Goal: Use online tool/utility: Utilize a website feature to perform a specific function

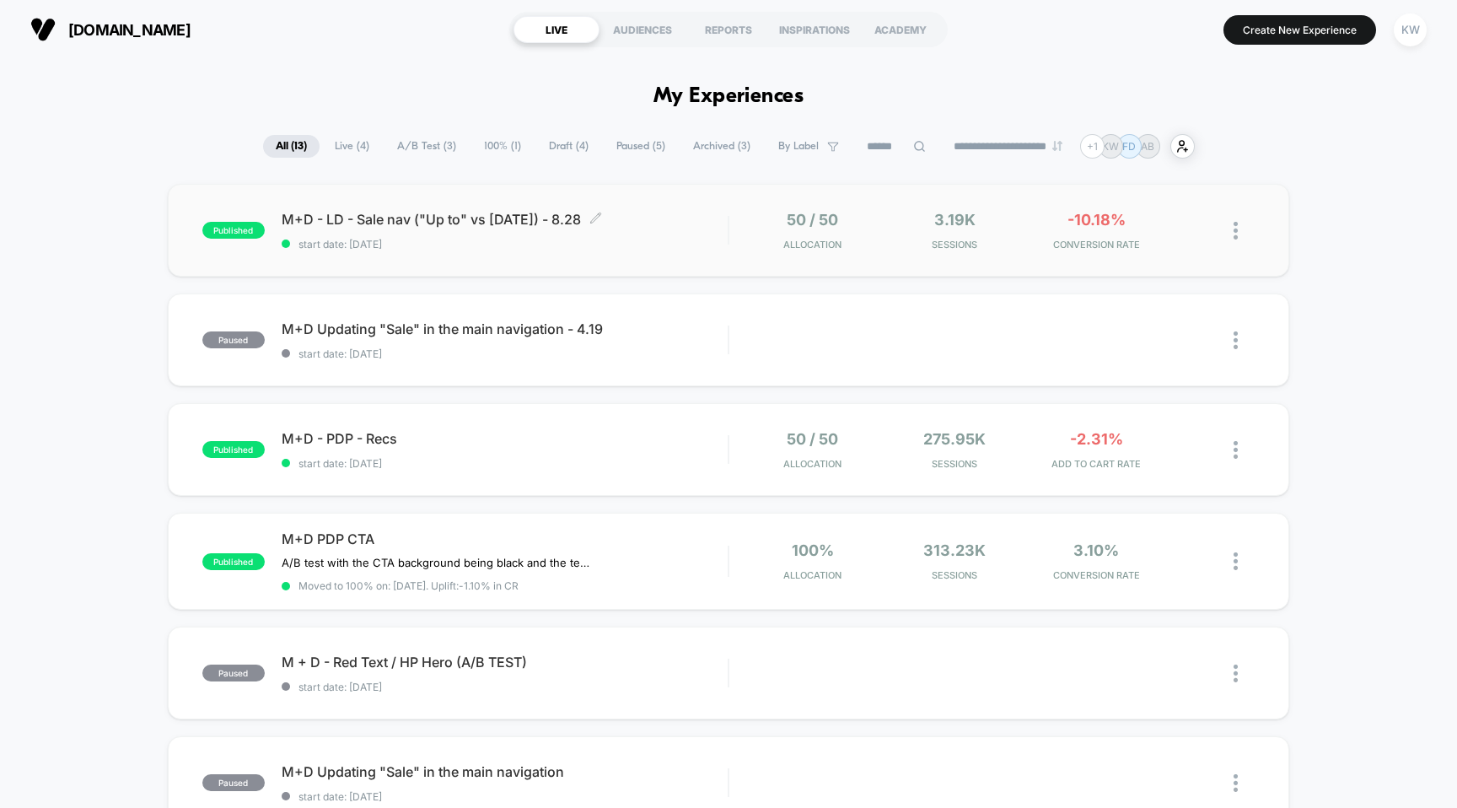
click at [492, 219] on span "M+D - LD - Sale nav ("Up to" vs [DATE]) - 8.28 Click to edit experience details" at bounding box center [505, 219] width 447 height 17
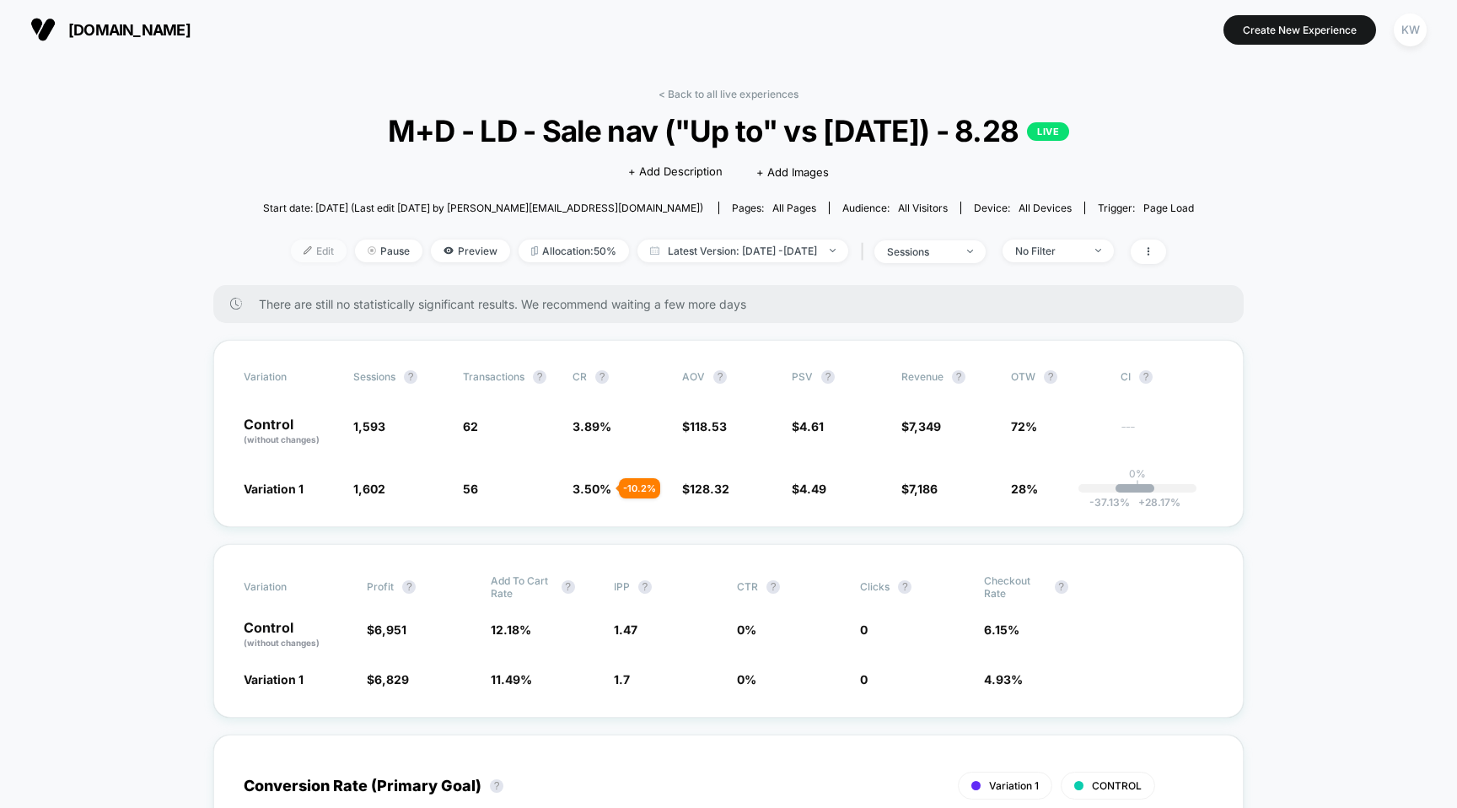
click at [294, 244] on span "Edit" at bounding box center [319, 250] width 56 height 23
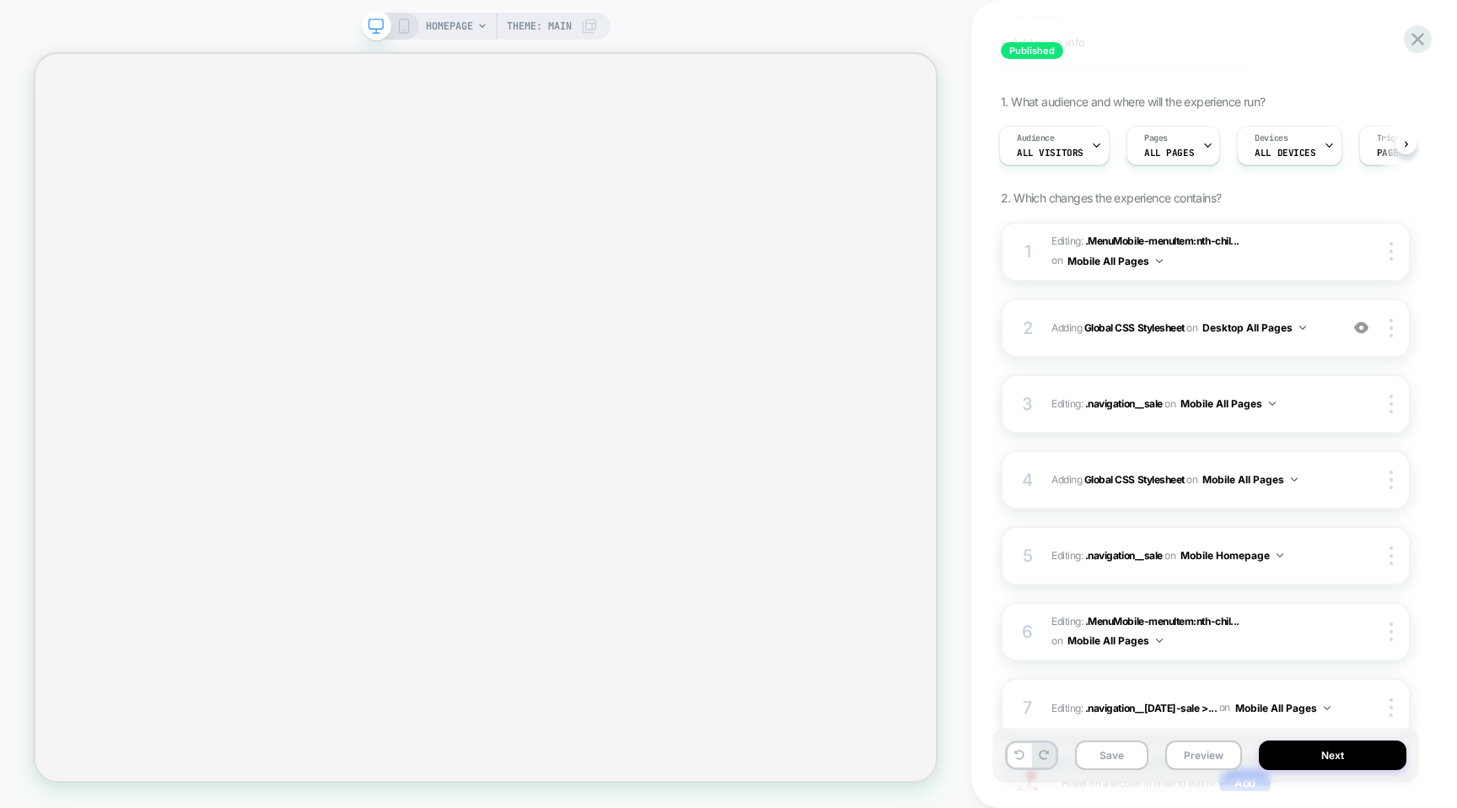
scroll to position [102, 0]
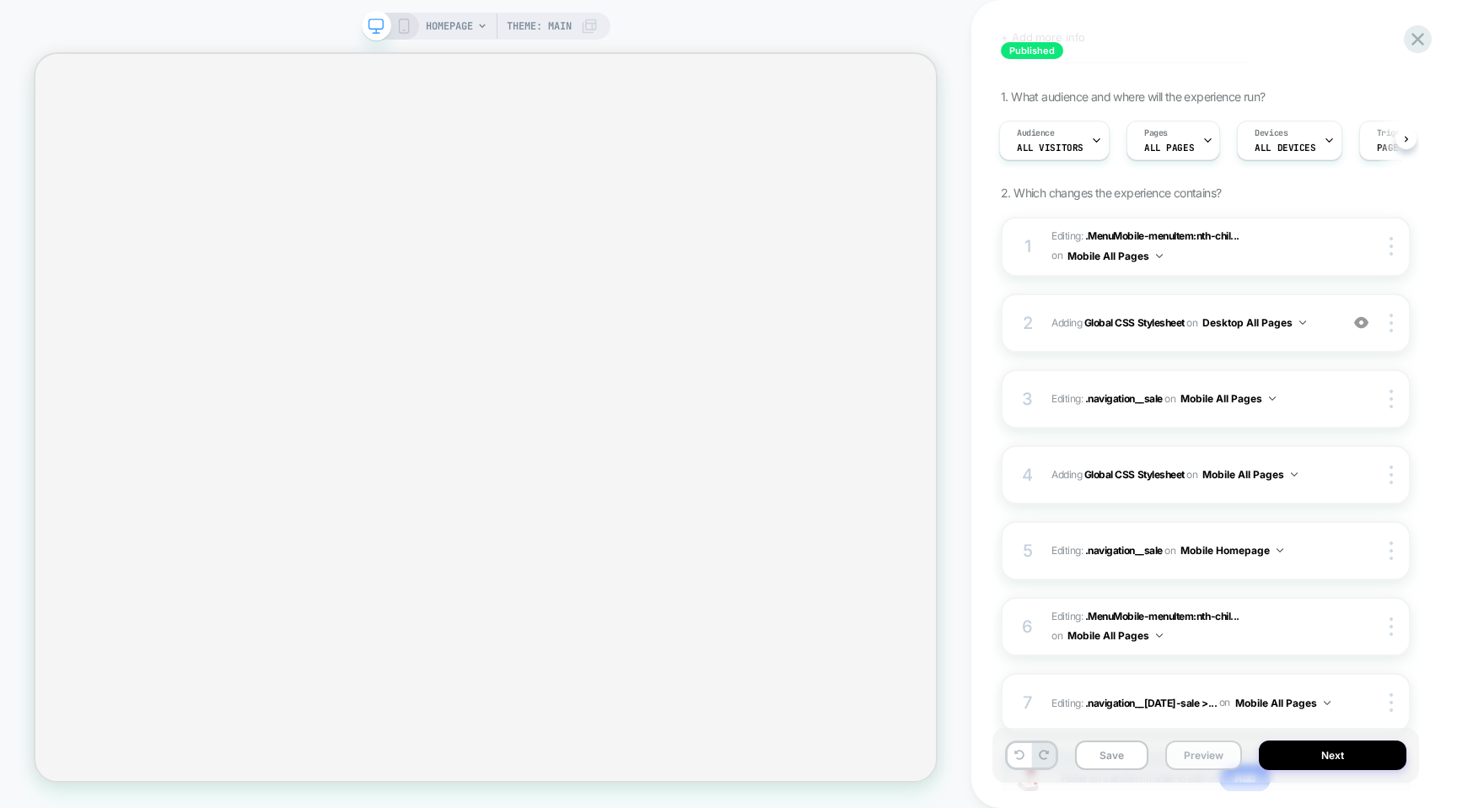
click at [1188, 760] on button "Preview" at bounding box center [1203, 755] width 77 height 30
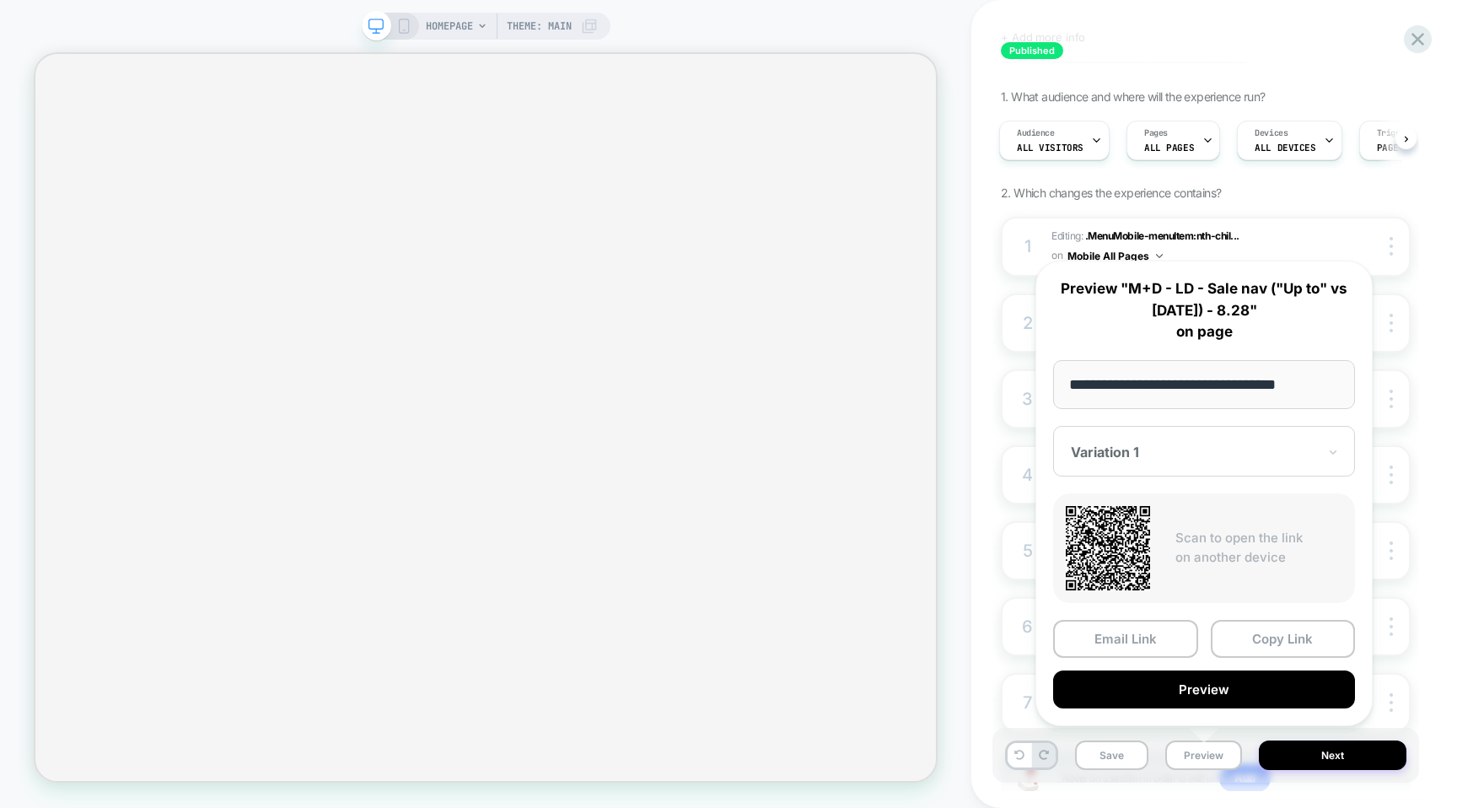
click at [1203, 453] on div at bounding box center [1194, 451] width 246 height 17
click at [1172, 543] on div "CONTROL" at bounding box center [1203, 540] width 285 height 30
click at [1229, 642] on button "Copy Link" at bounding box center [1283, 639] width 145 height 38
